Goal: Check status: Check status

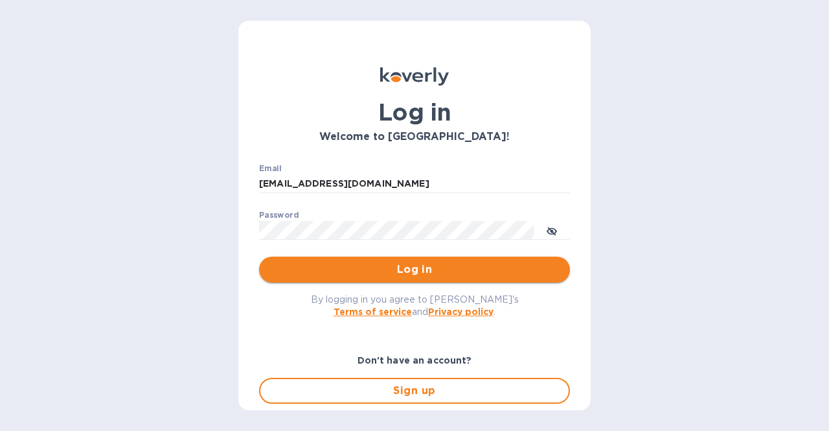
click at [389, 275] on span "Log in" at bounding box center [414, 270] width 290 height 16
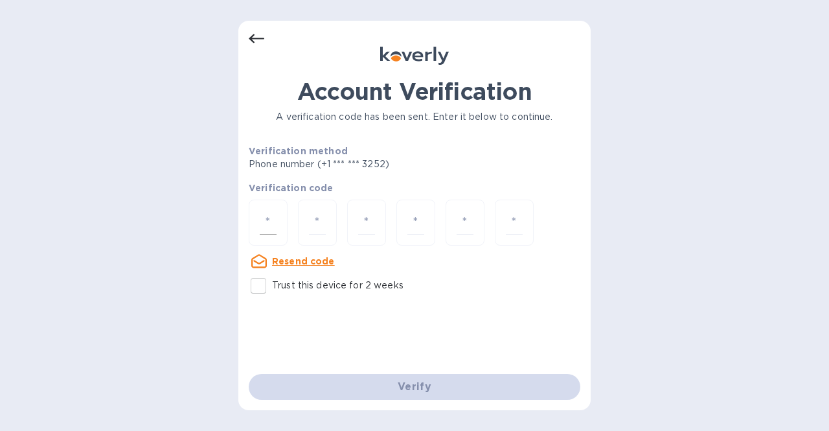
click at [276, 220] on input "number" at bounding box center [268, 222] width 17 height 24
type input "3"
type input "2"
type input "6"
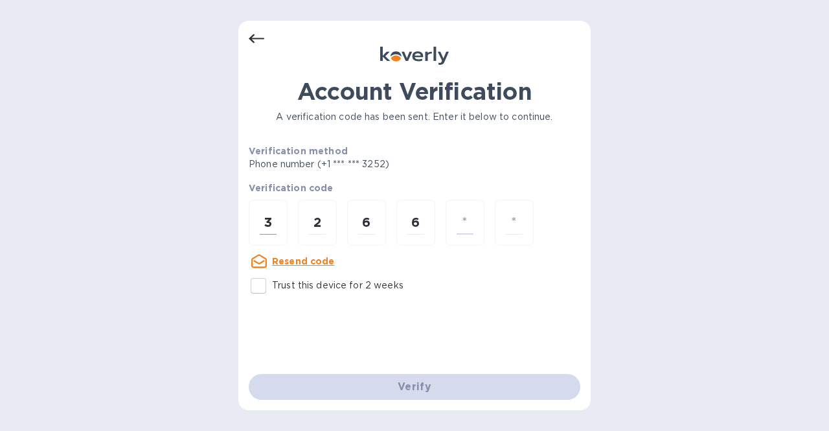
type input "4"
type input "6"
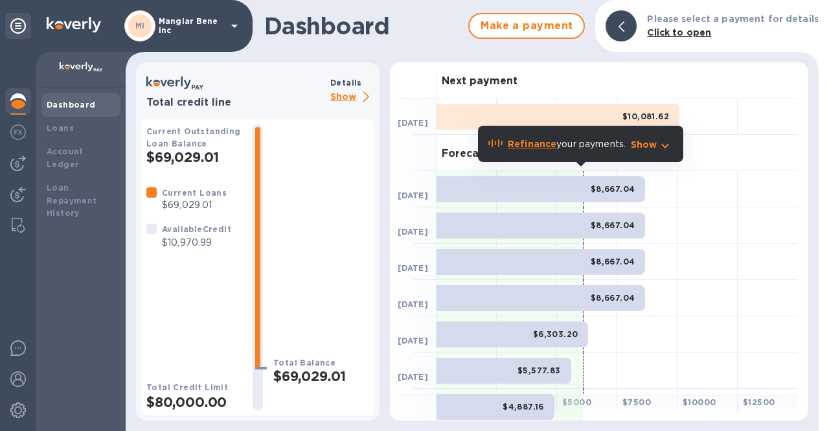
click at [346, 94] on p "Show" at bounding box center [352, 97] width 44 height 16
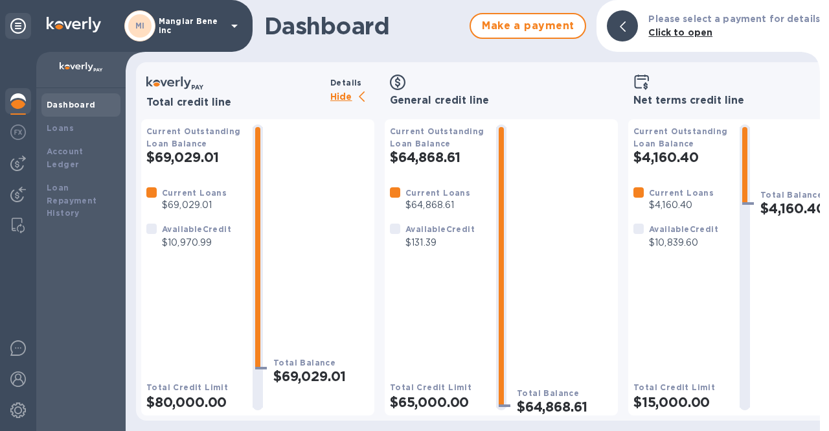
click at [336, 98] on p "Hide" at bounding box center [352, 97] width 44 height 16
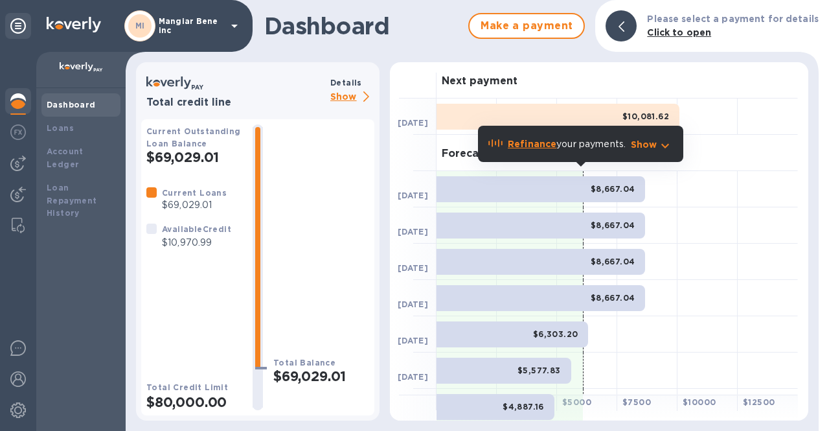
click at [215, 26] on p "Mangiar Bene inc" at bounding box center [191, 26] width 65 height 18
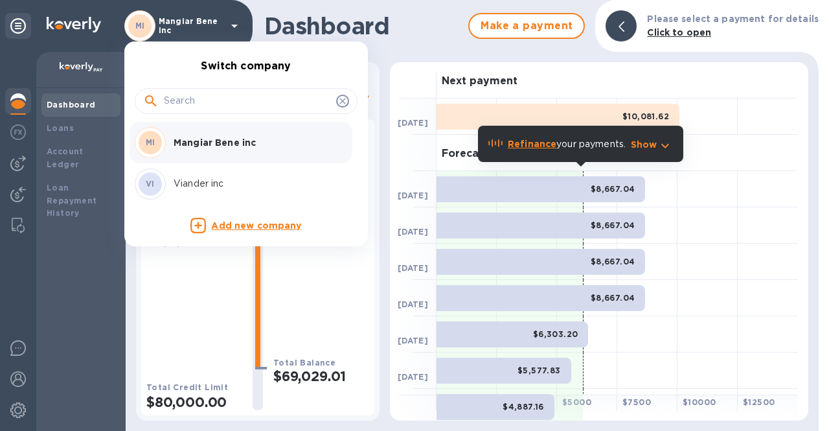
click at [209, 182] on p "Viander inc" at bounding box center [255, 184] width 163 height 14
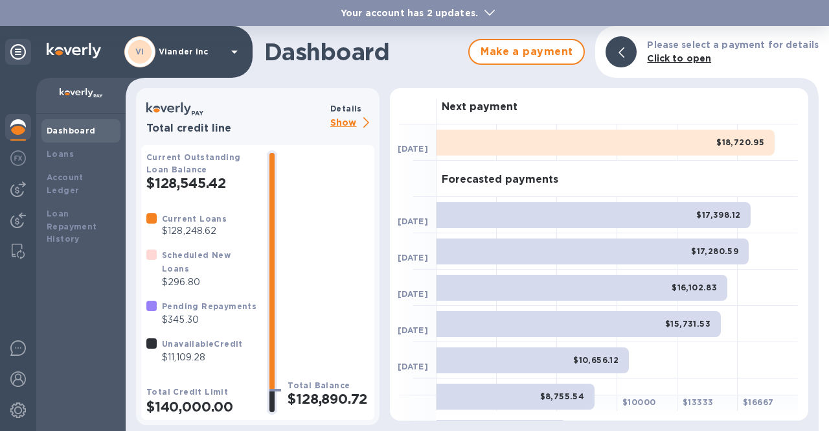
click at [348, 122] on p "Show" at bounding box center [352, 123] width 44 height 16
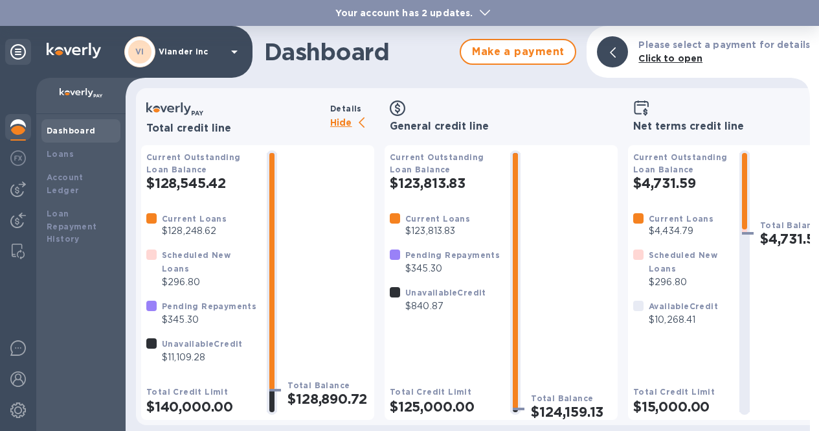
click at [350, 120] on p "Hide" at bounding box center [352, 123] width 44 height 16
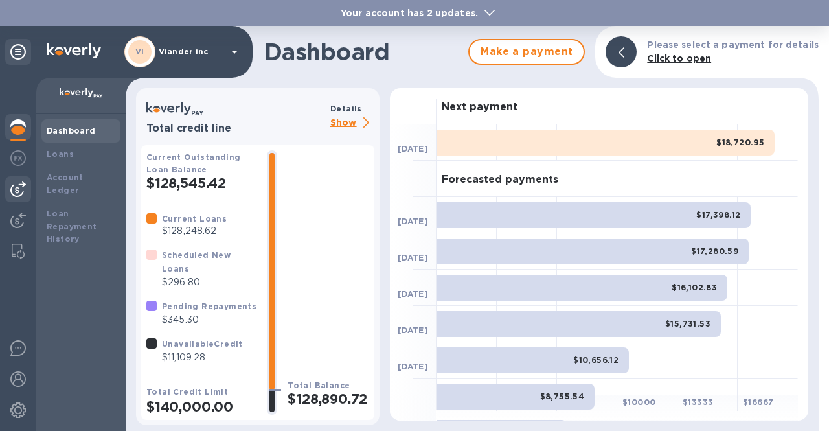
click at [26, 190] on div at bounding box center [18, 189] width 26 height 26
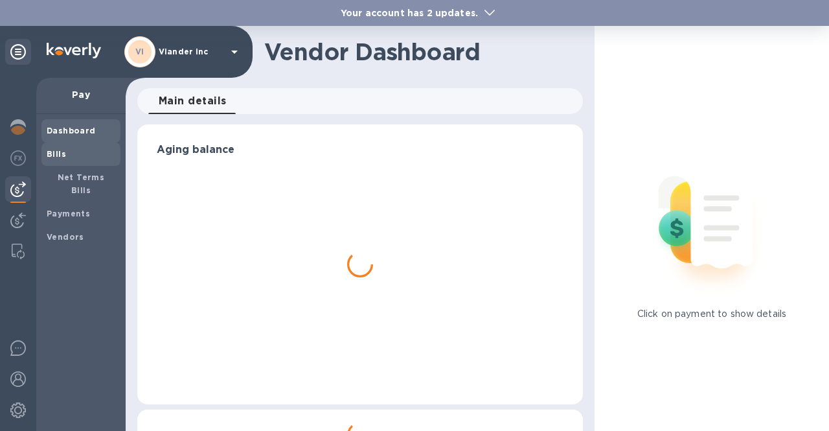
click at [79, 153] on span "Bills" at bounding box center [81, 154] width 69 height 13
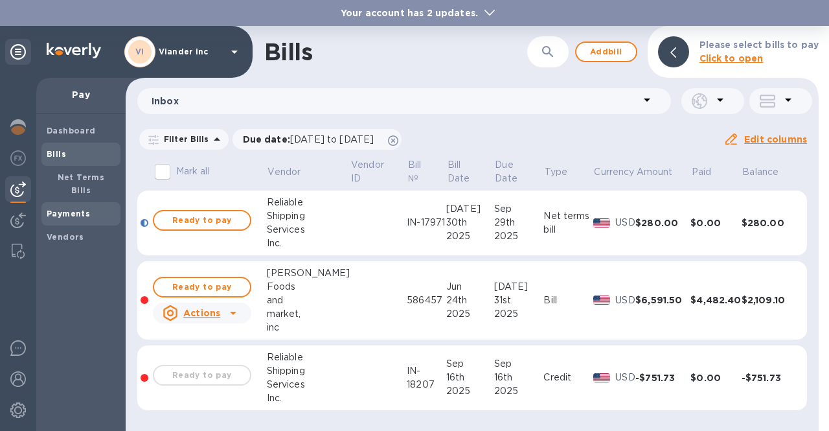
click at [54, 207] on span "Payments" at bounding box center [68, 213] width 43 height 13
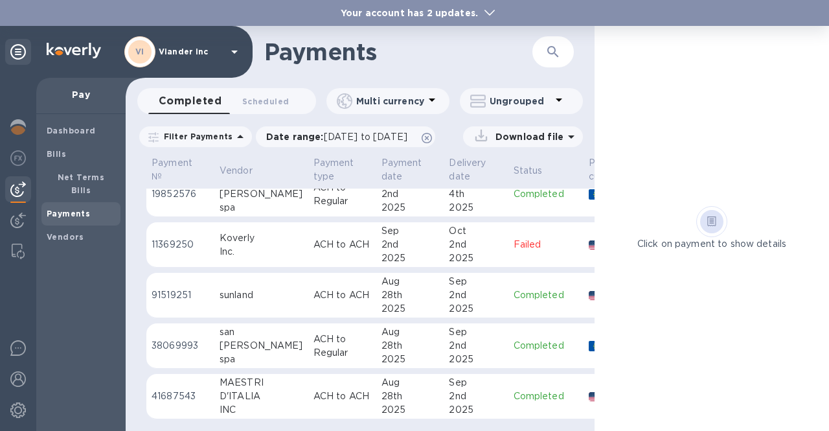
scroll to position [377, 0]
